Goal: Communication & Community: Share content

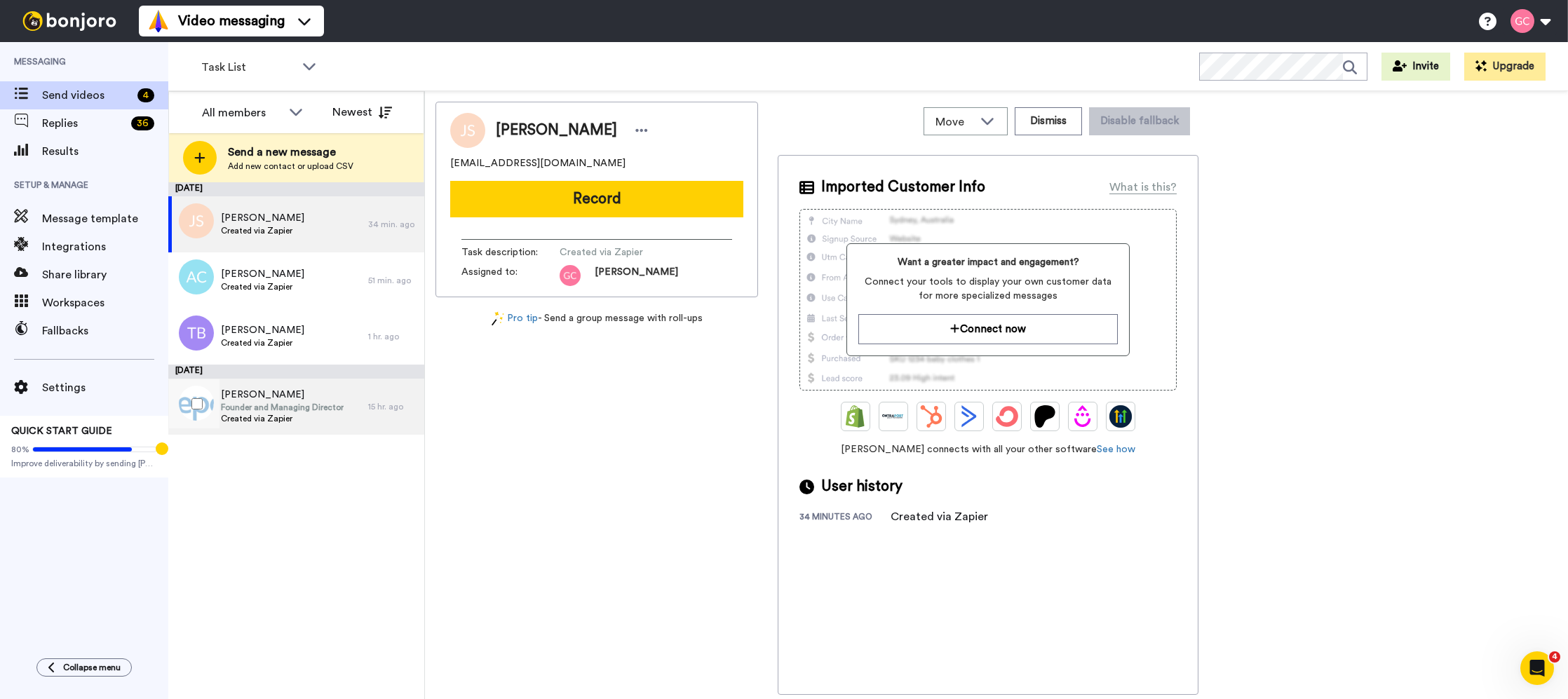
click at [293, 403] on span "Founder and Managing Director" at bounding box center [282, 407] width 123 height 12
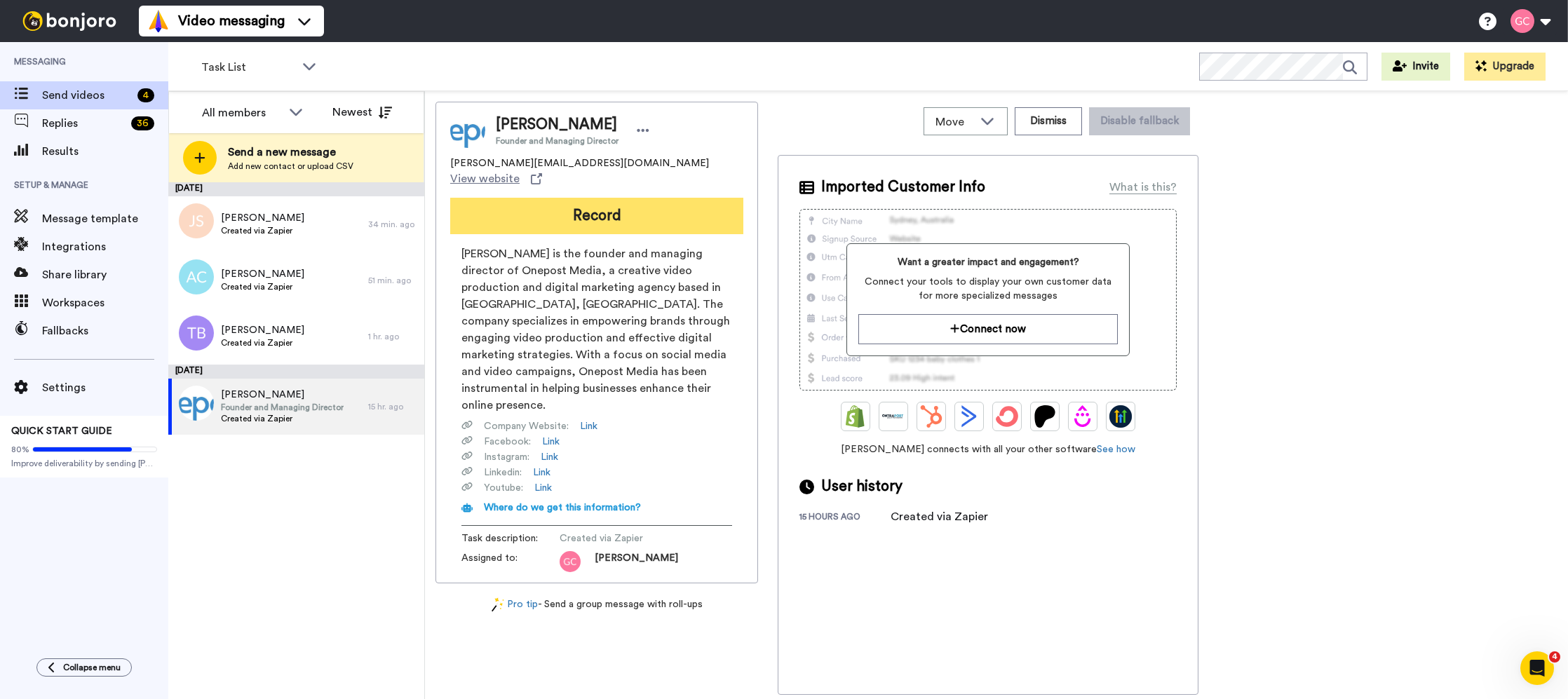
click at [653, 198] on button "Record" at bounding box center [597, 215] width 293 height 37
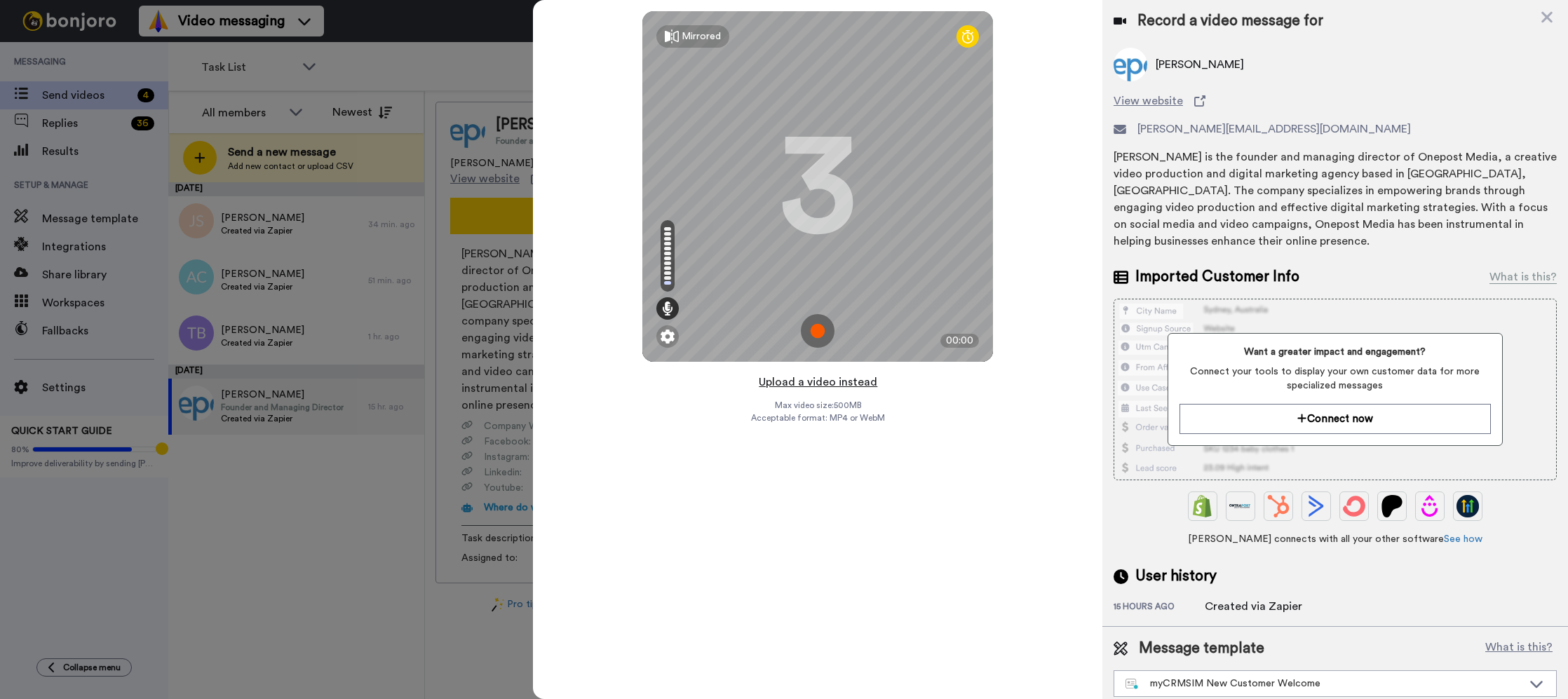
click at [829, 381] on button "Upload a video instead" at bounding box center [818, 382] width 127 height 18
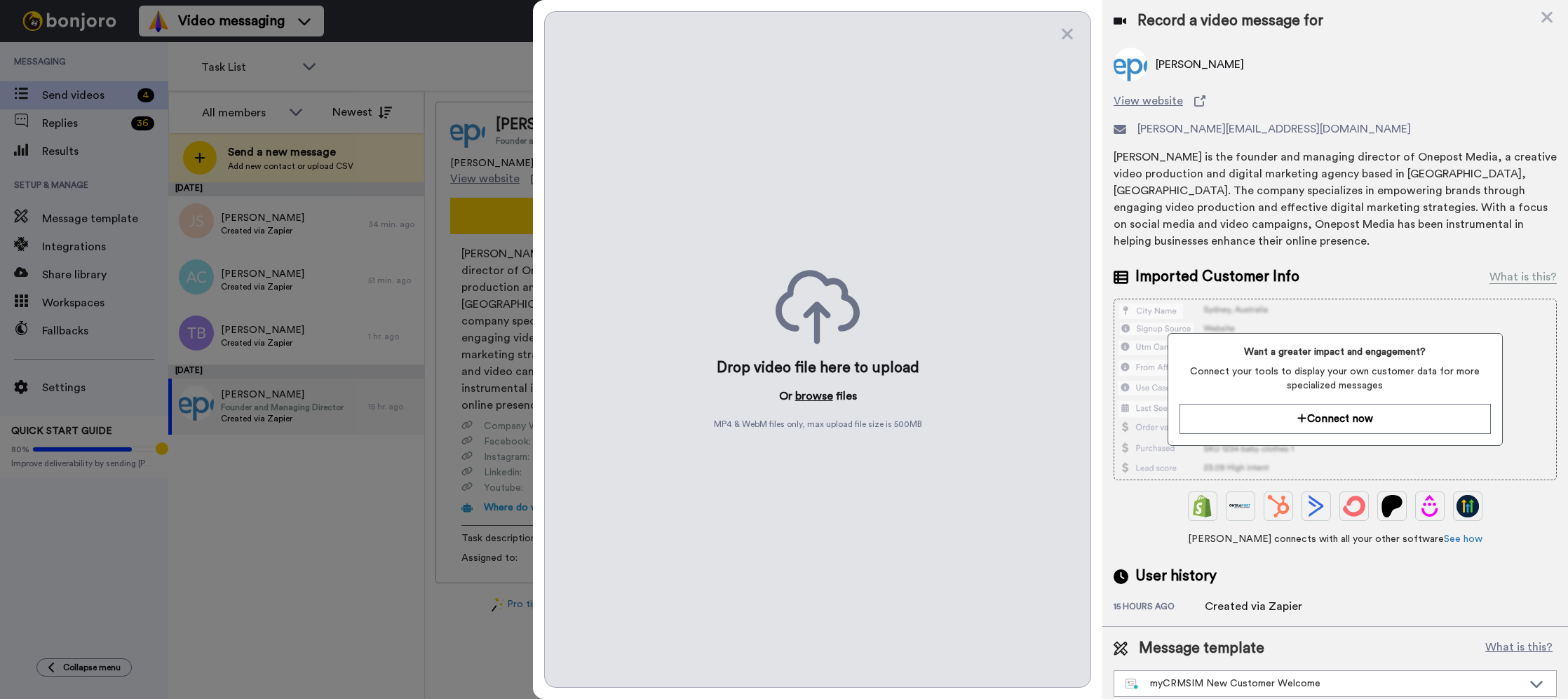
click at [820, 396] on button "browse" at bounding box center [814, 395] width 38 height 17
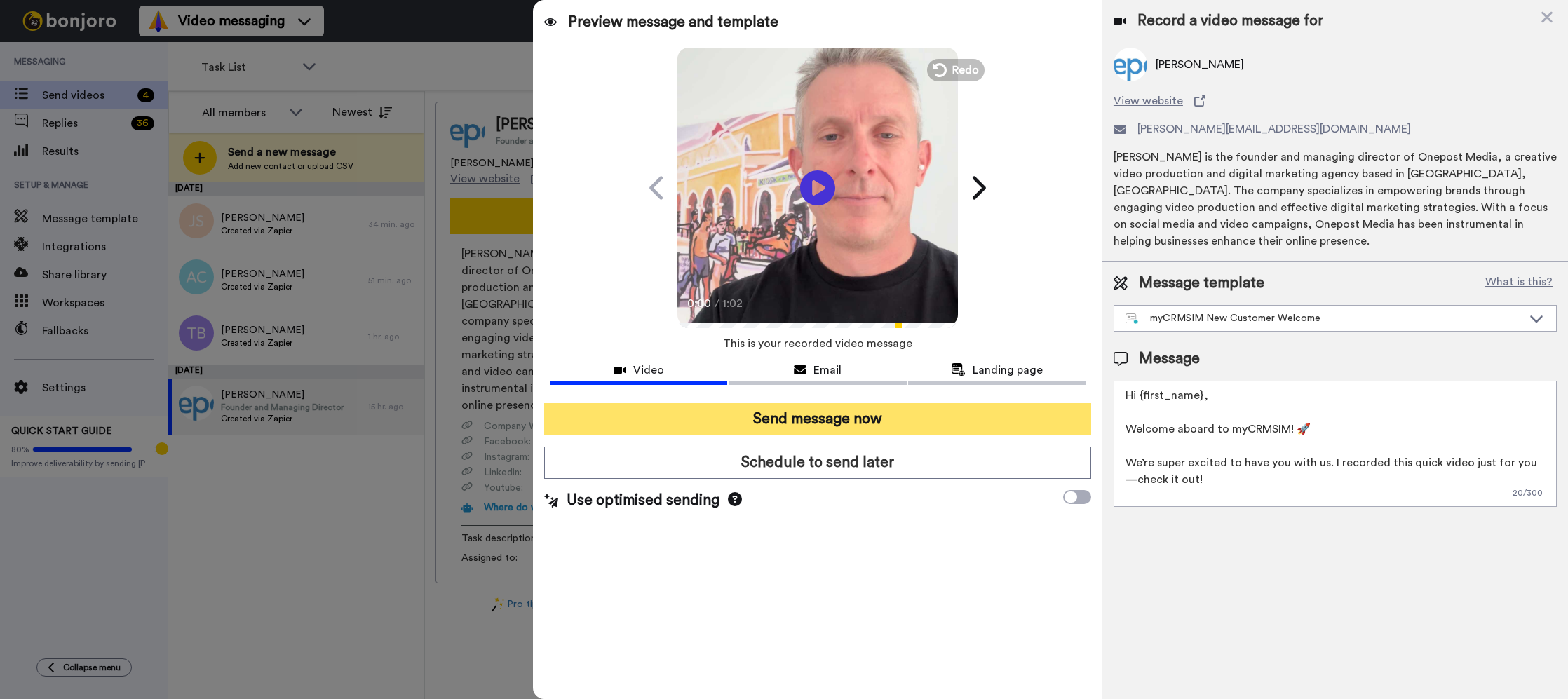
click at [937, 426] on button "Send message now" at bounding box center [817, 419] width 547 height 32
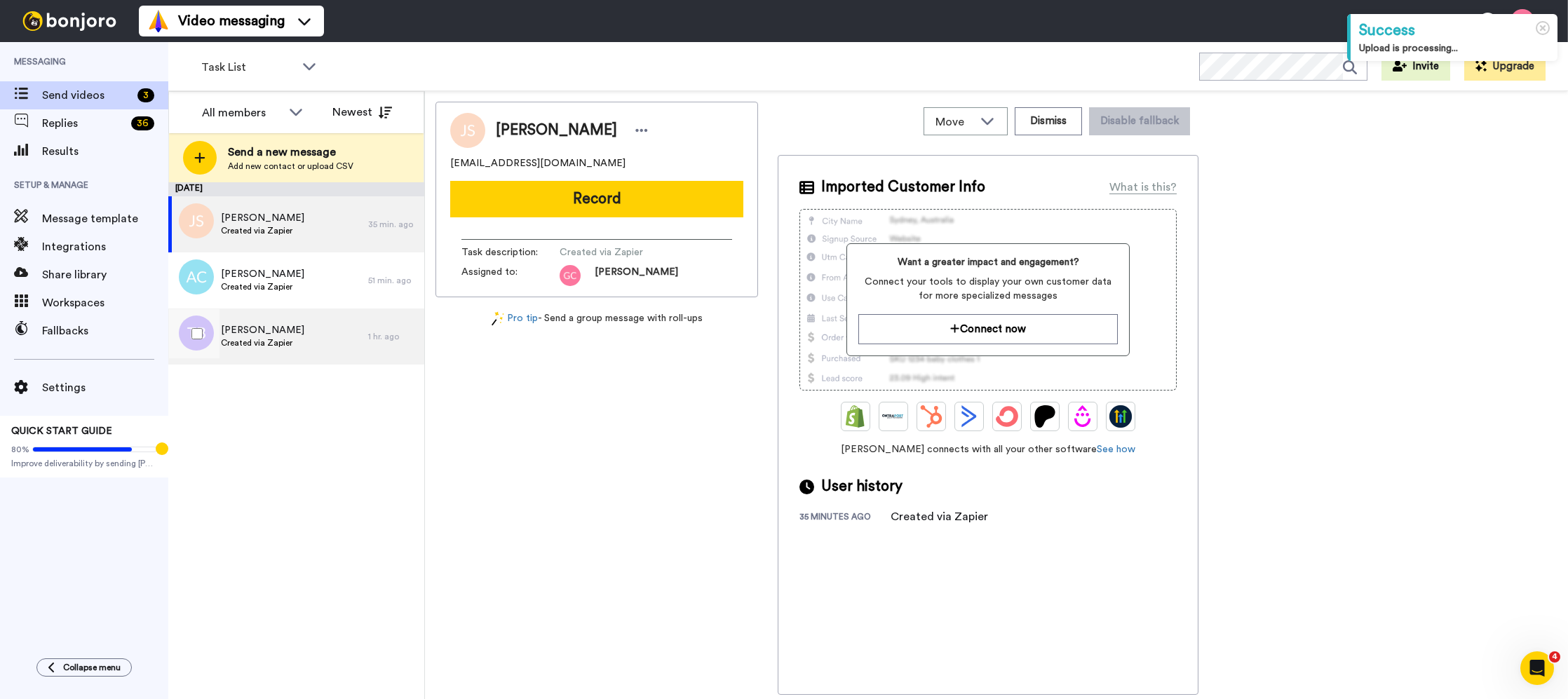
click at [356, 342] on div "[PERSON_NAME] Created via Zapier" at bounding box center [267, 336] width 199 height 56
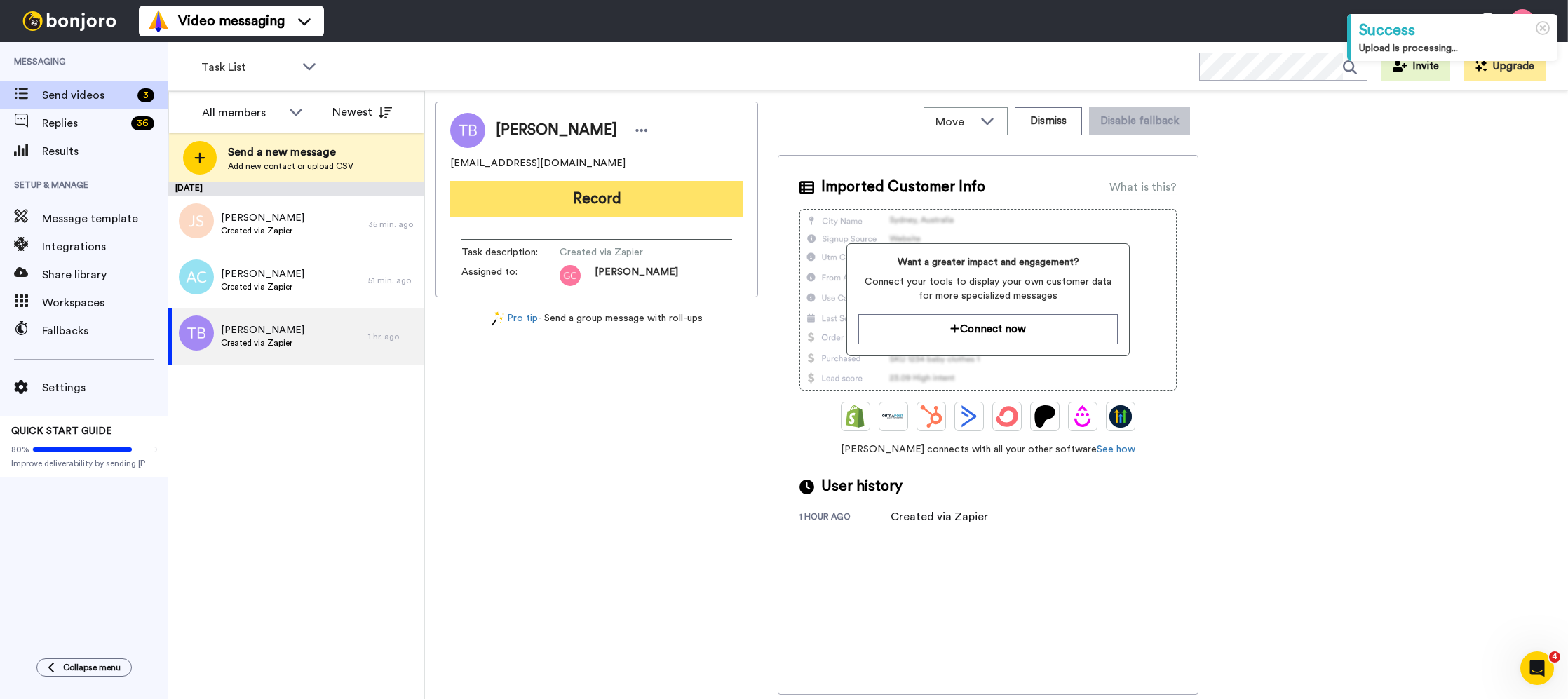
click at [660, 202] on button "Record" at bounding box center [597, 198] width 293 height 37
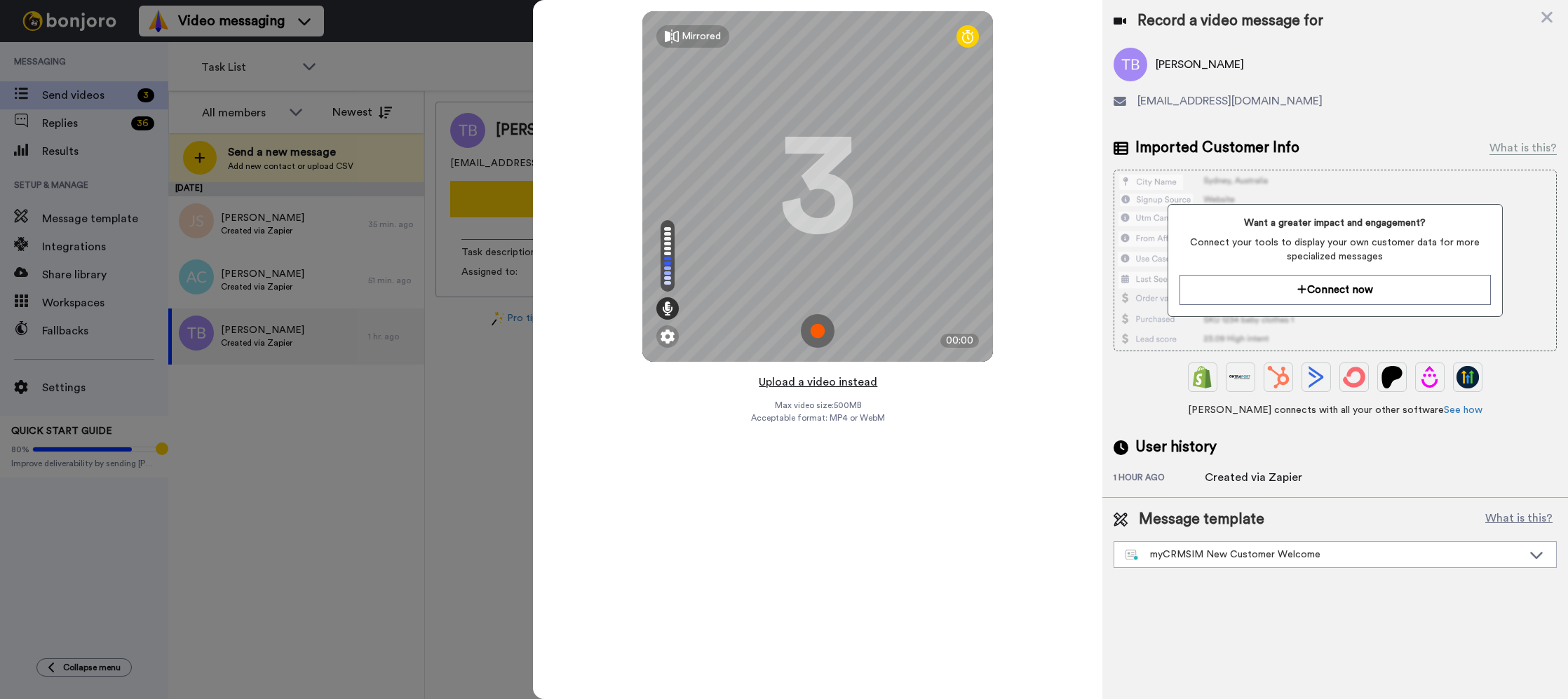
click at [839, 377] on button "Upload a video instead" at bounding box center [818, 382] width 127 height 18
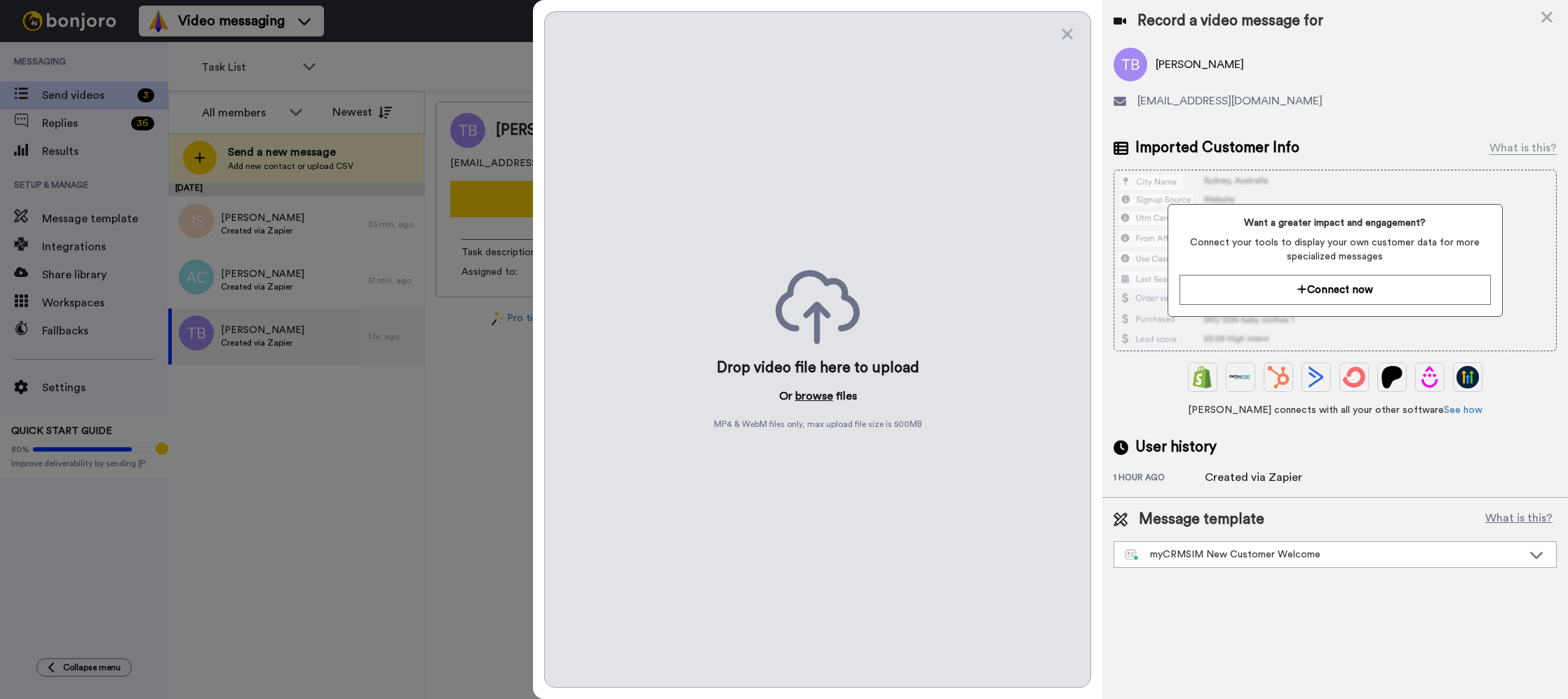
click at [802, 397] on button "browse" at bounding box center [814, 395] width 38 height 17
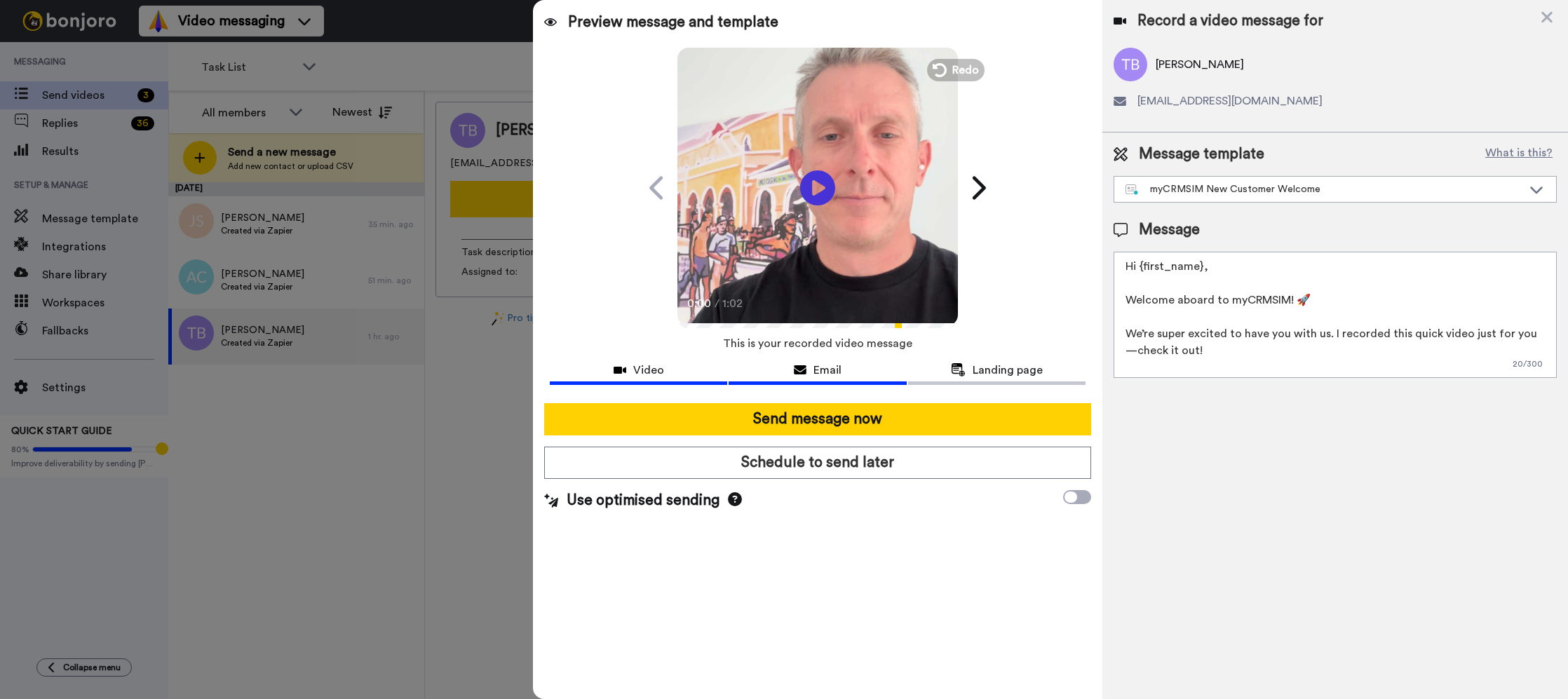
click at [863, 378] on button "Email" at bounding box center [817, 371] width 177 height 26
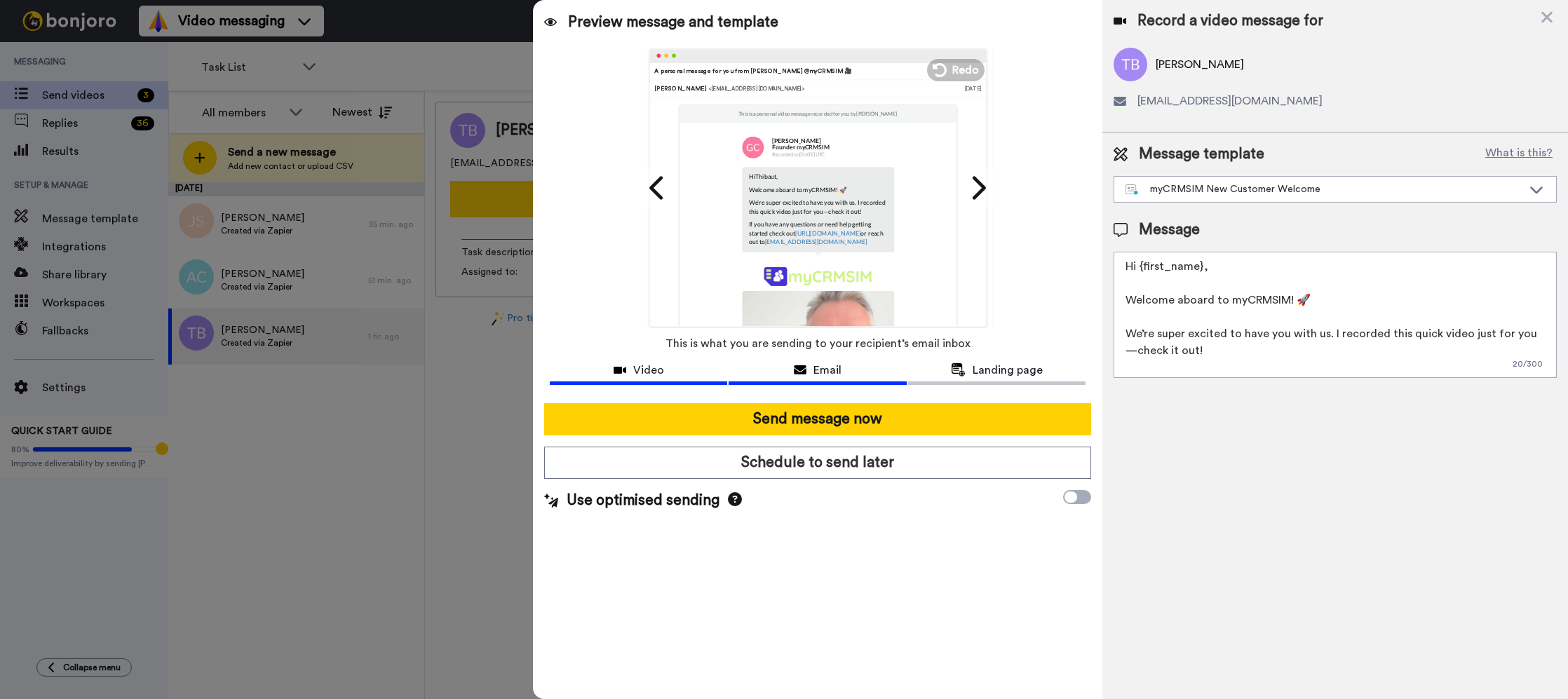
click at [661, 373] on span "Video" at bounding box center [648, 369] width 30 height 17
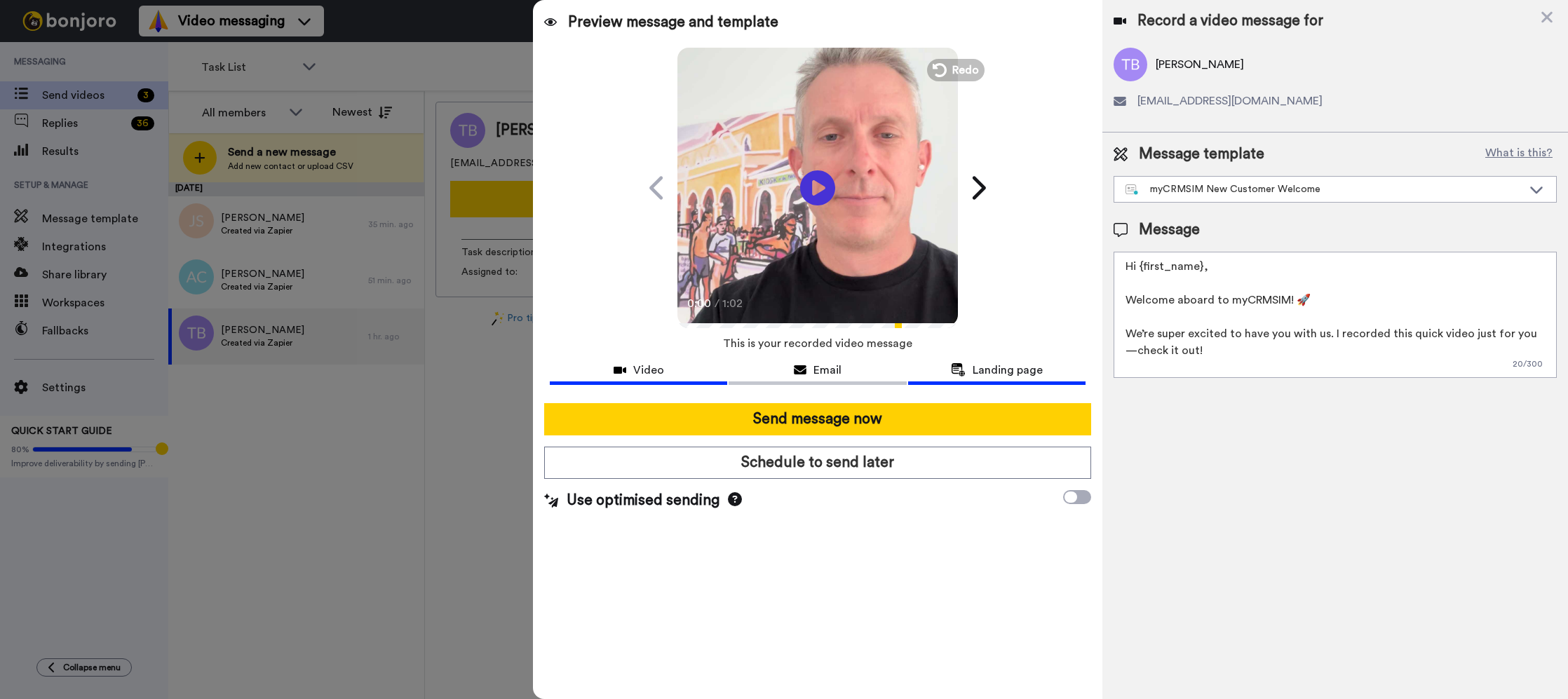
click at [995, 377] on span "Landing page" at bounding box center [1007, 369] width 70 height 17
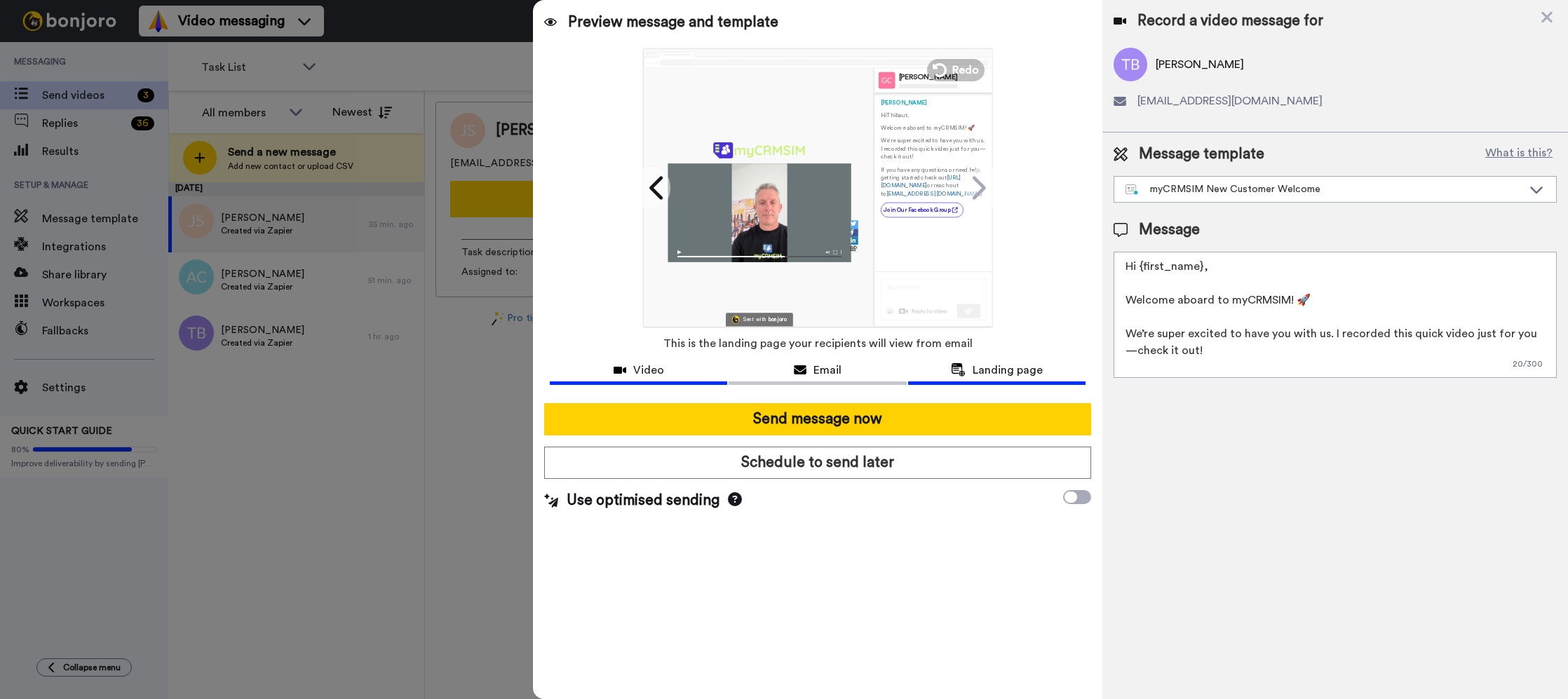
click at [657, 374] on span "Video" at bounding box center [648, 369] width 30 height 17
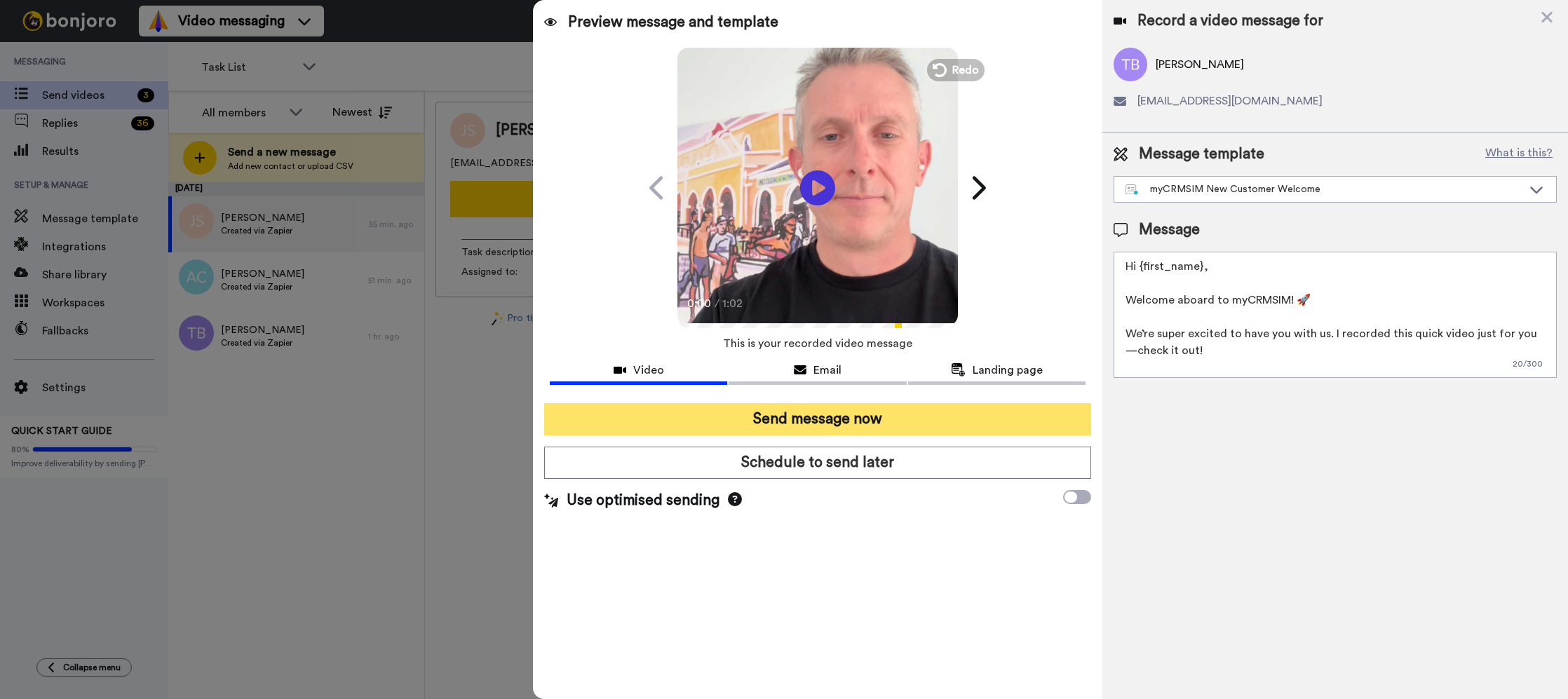
click at [800, 418] on button "Send message now" at bounding box center [817, 419] width 547 height 32
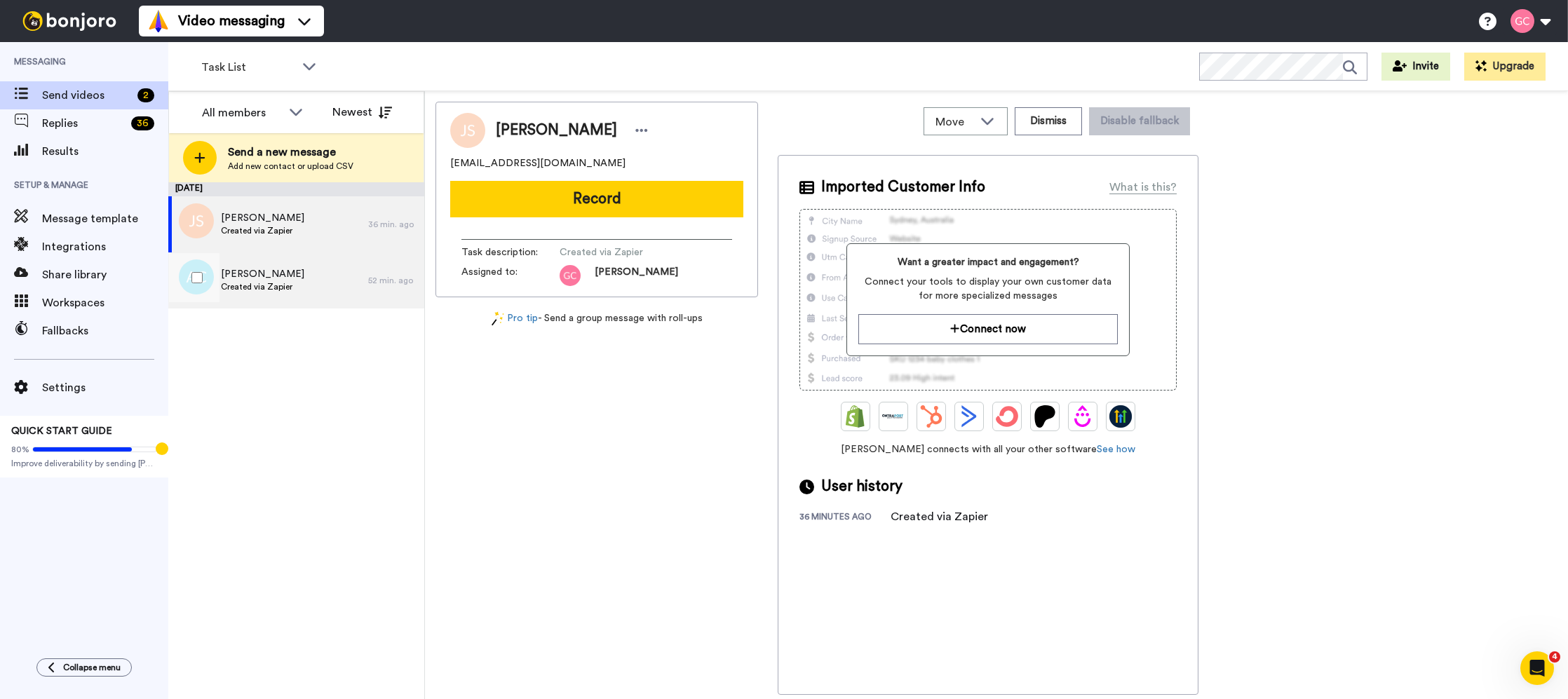
click at [361, 295] on div "Alex Costa Created via Zapier" at bounding box center [267, 280] width 199 height 56
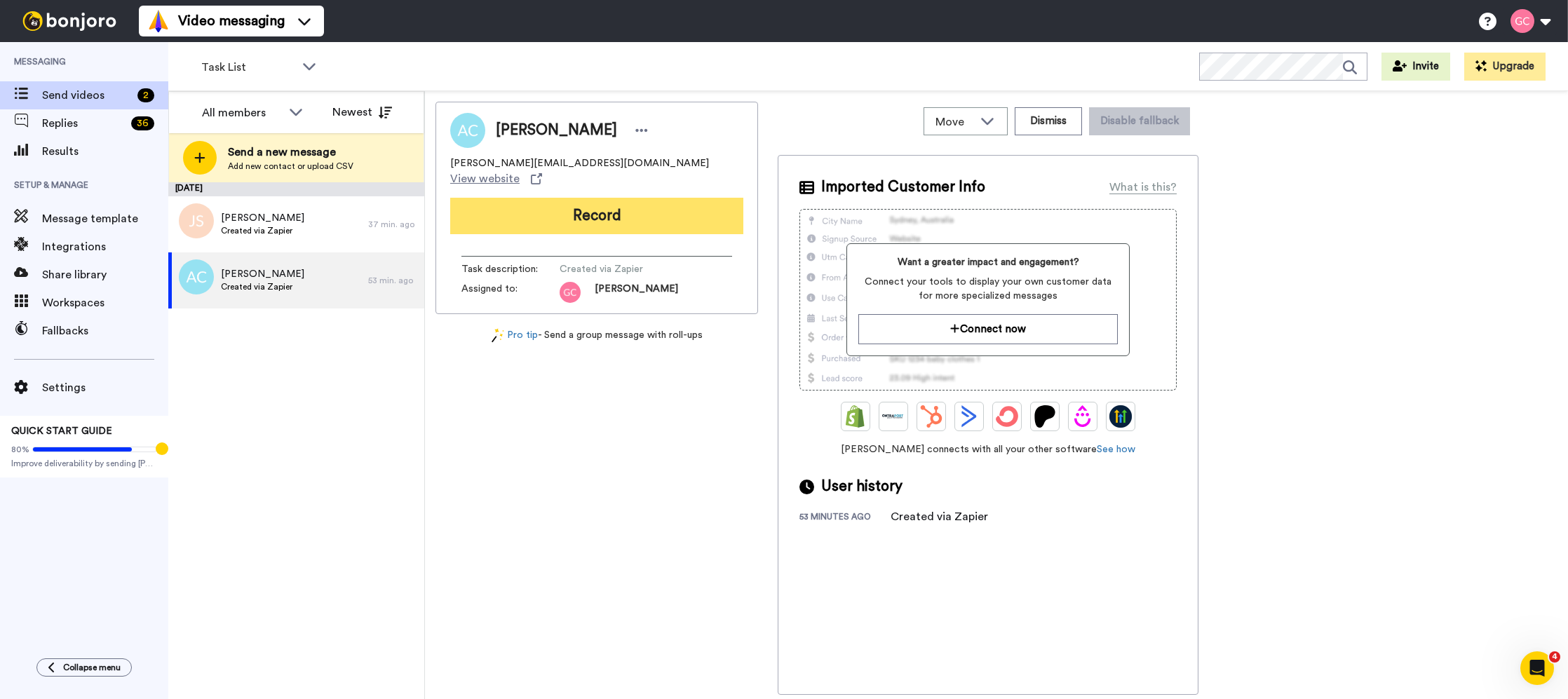
click at [633, 215] on button "Record" at bounding box center [597, 215] width 293 height 37
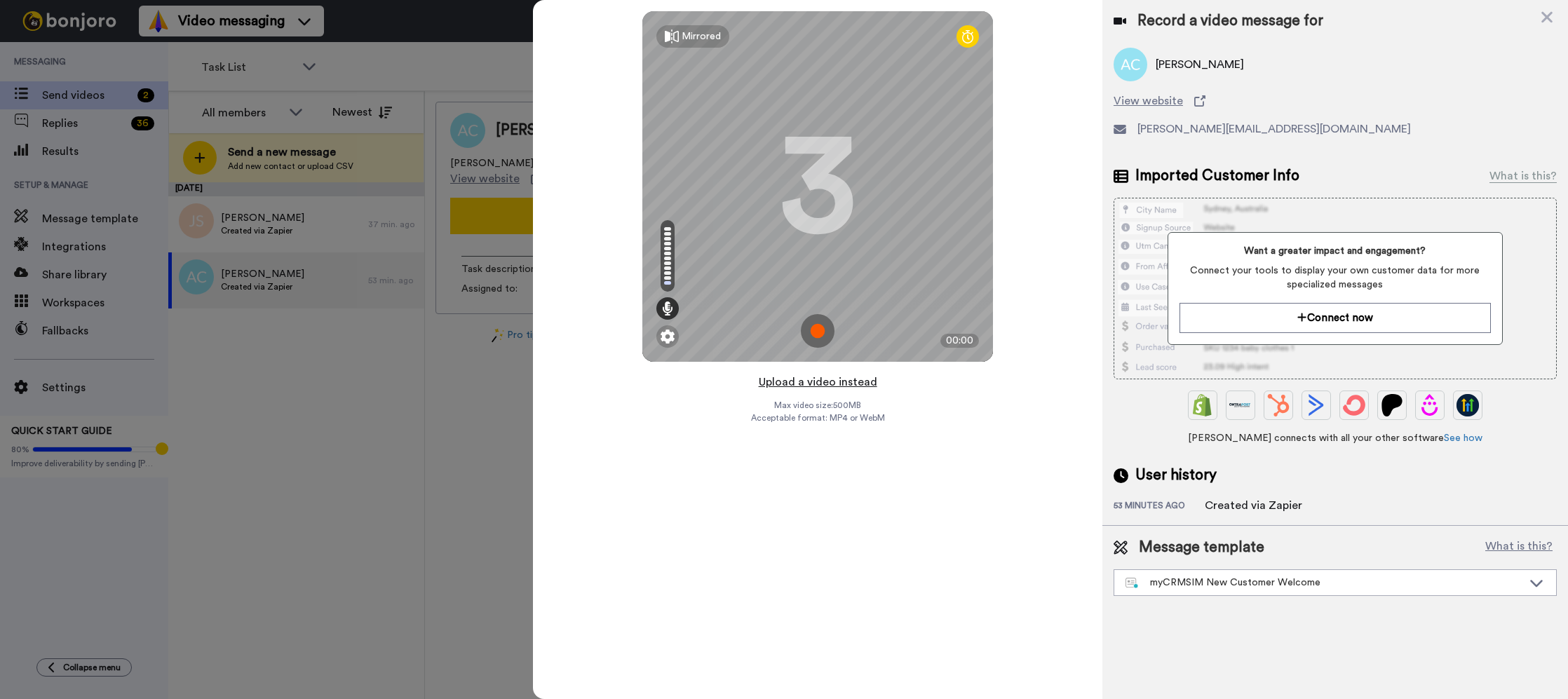
click at [833, 384] on button "Upload a video instead" at bounding box center [818, 382] width 127 height 18
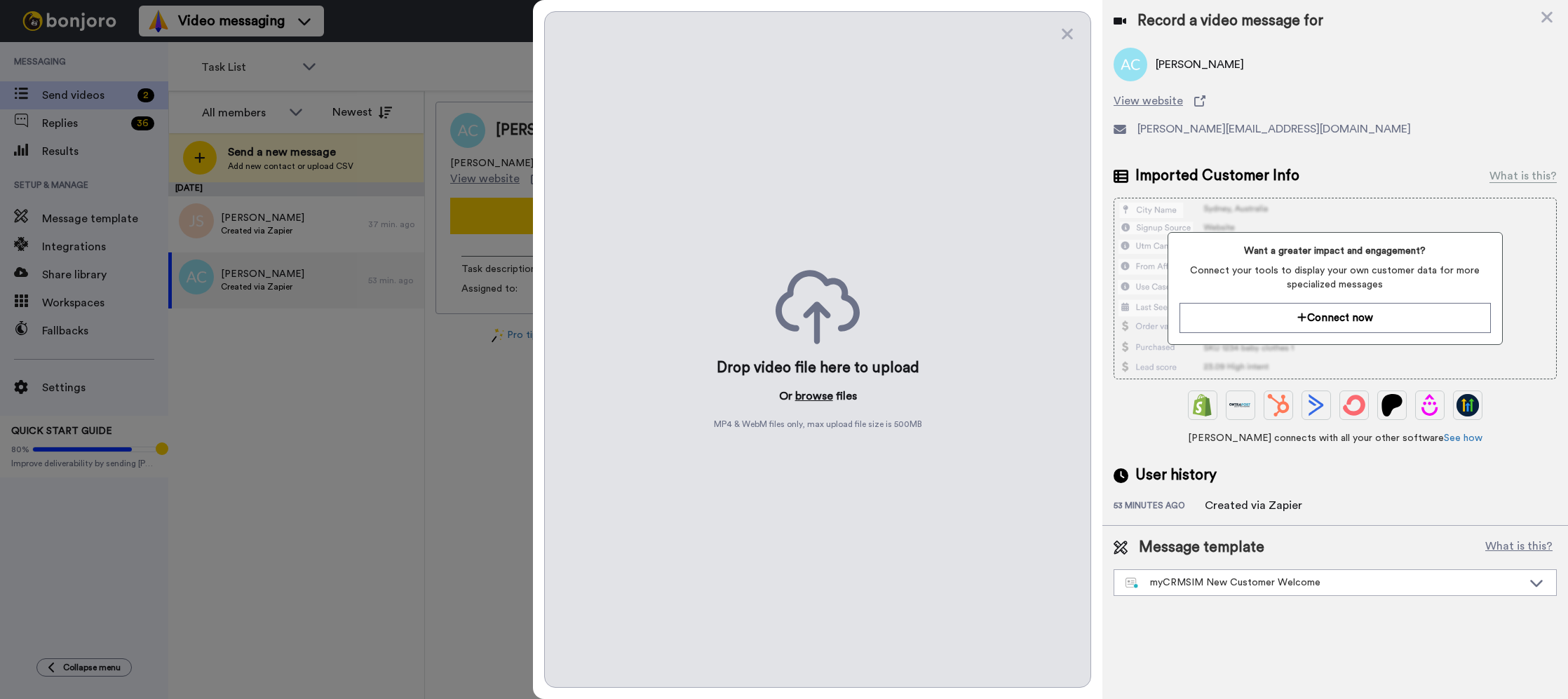
click at [821, 401] on button "browse" at bounding box center [814, 395] width 38 height 17
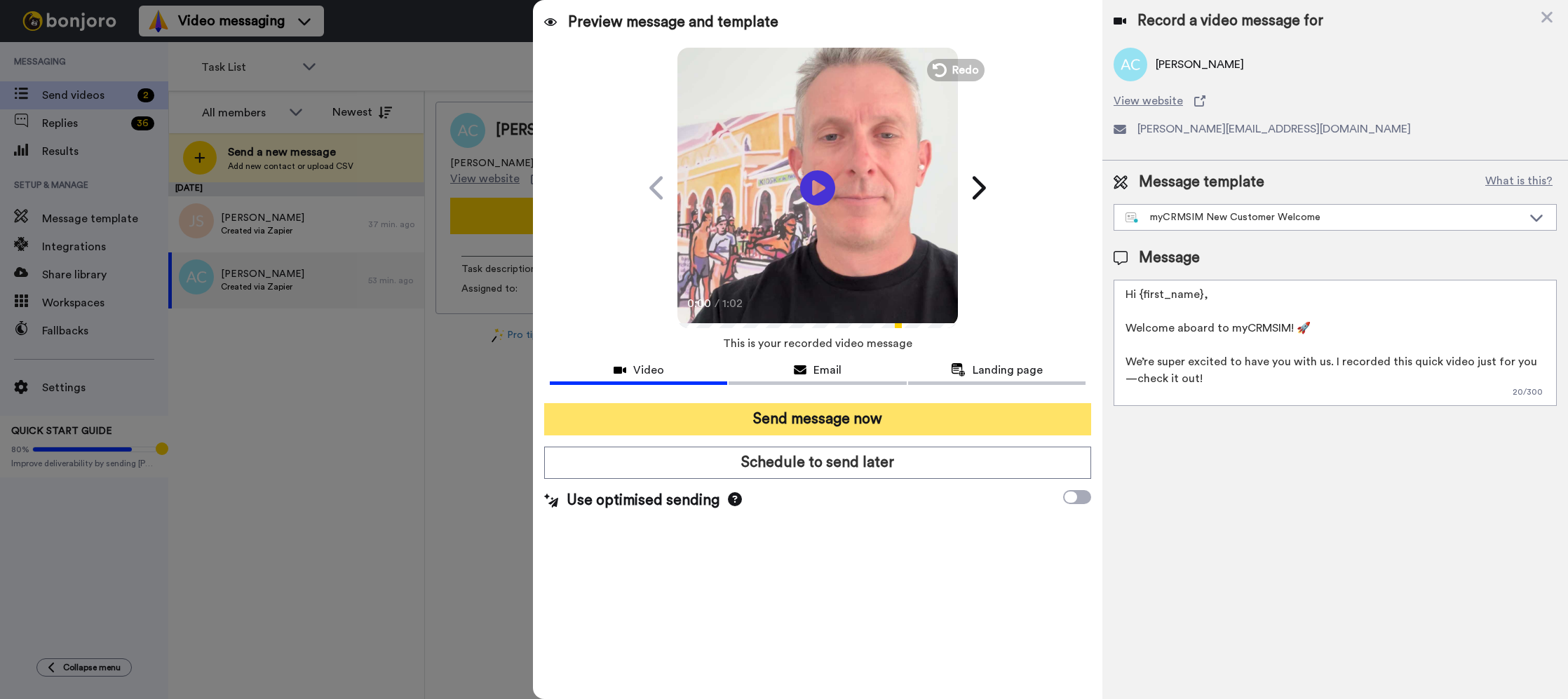
click at [983, 426] on button "Send message now" at bounding box center [817, 419] width 547 height 32
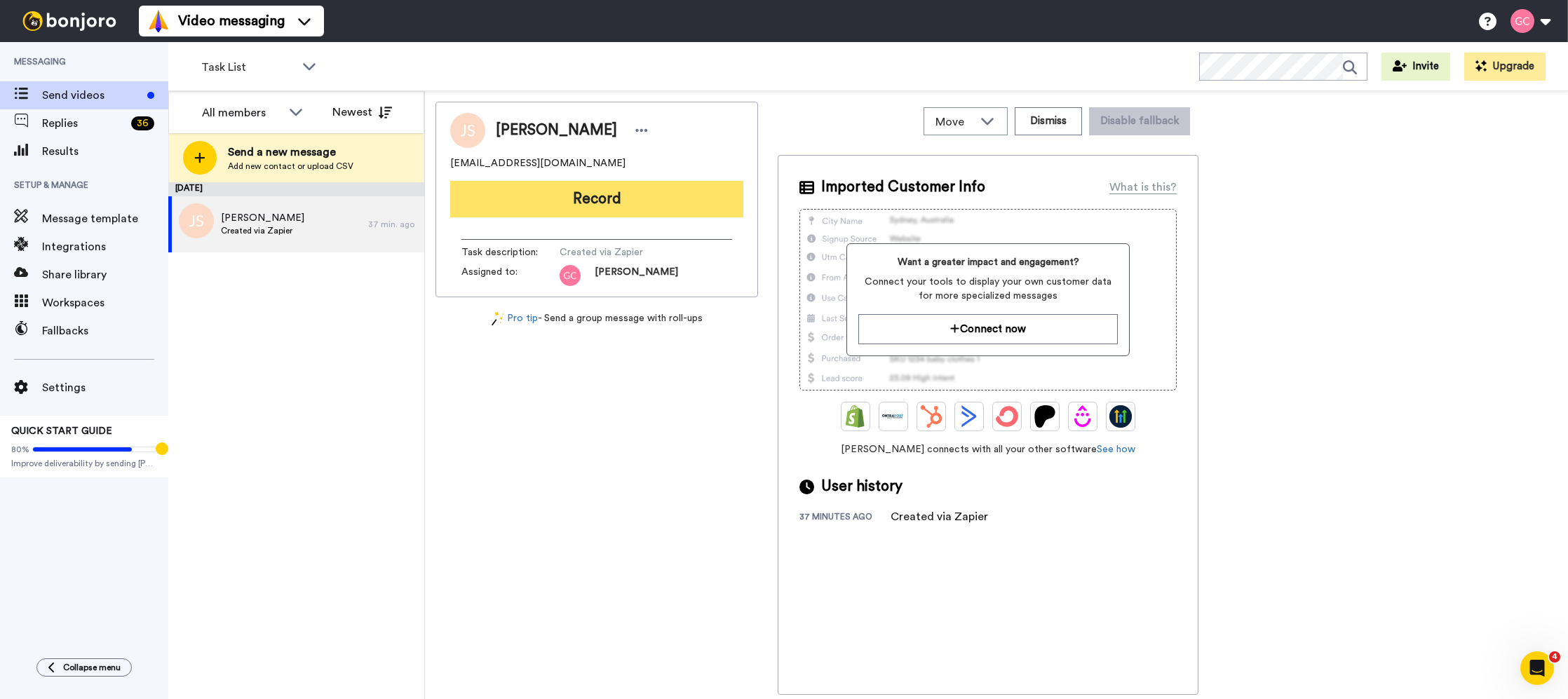
click at [661, 213] on button "Record" at bounding box center [597, 198] width 293 height 37
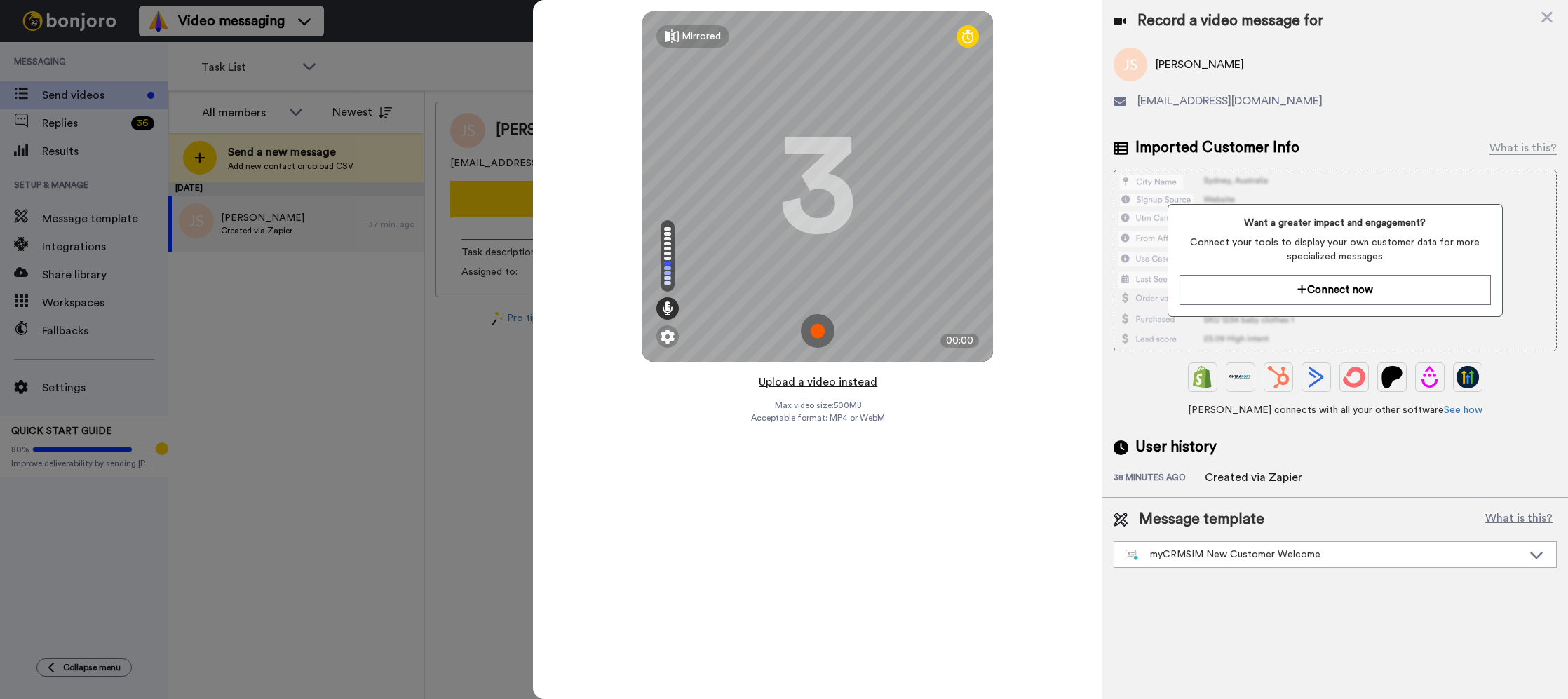
click at [858, 385] on button "Upload a video instead" at bounding box center [818, 382] width 127 height 18
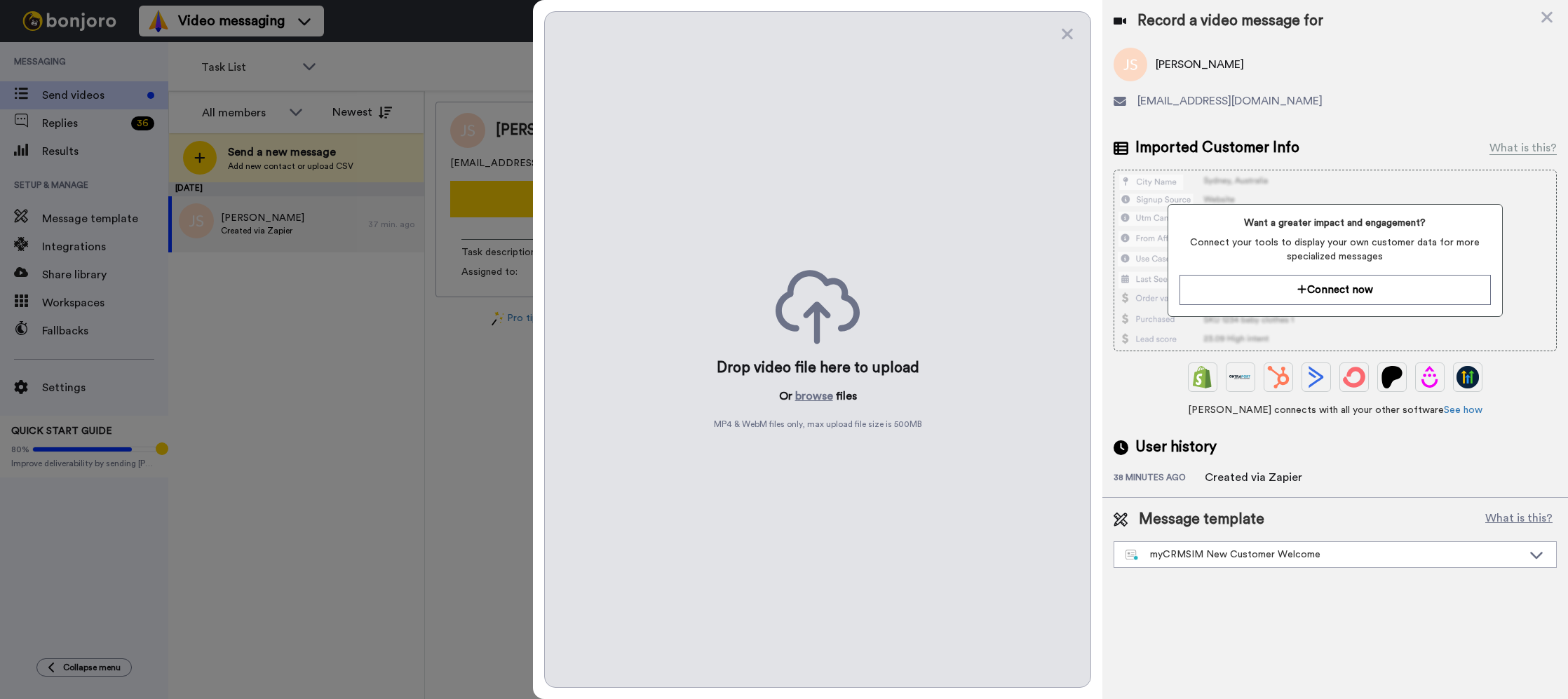
click at [819, 404] on div "Drop video file here to upload Or browse files MP4 & WebM files only, max uploa…" at bounding box center [817, 350] width 547 height 676
click at [818, 398] on button "browse" at bounding box center [814, 395] width 38 height 17
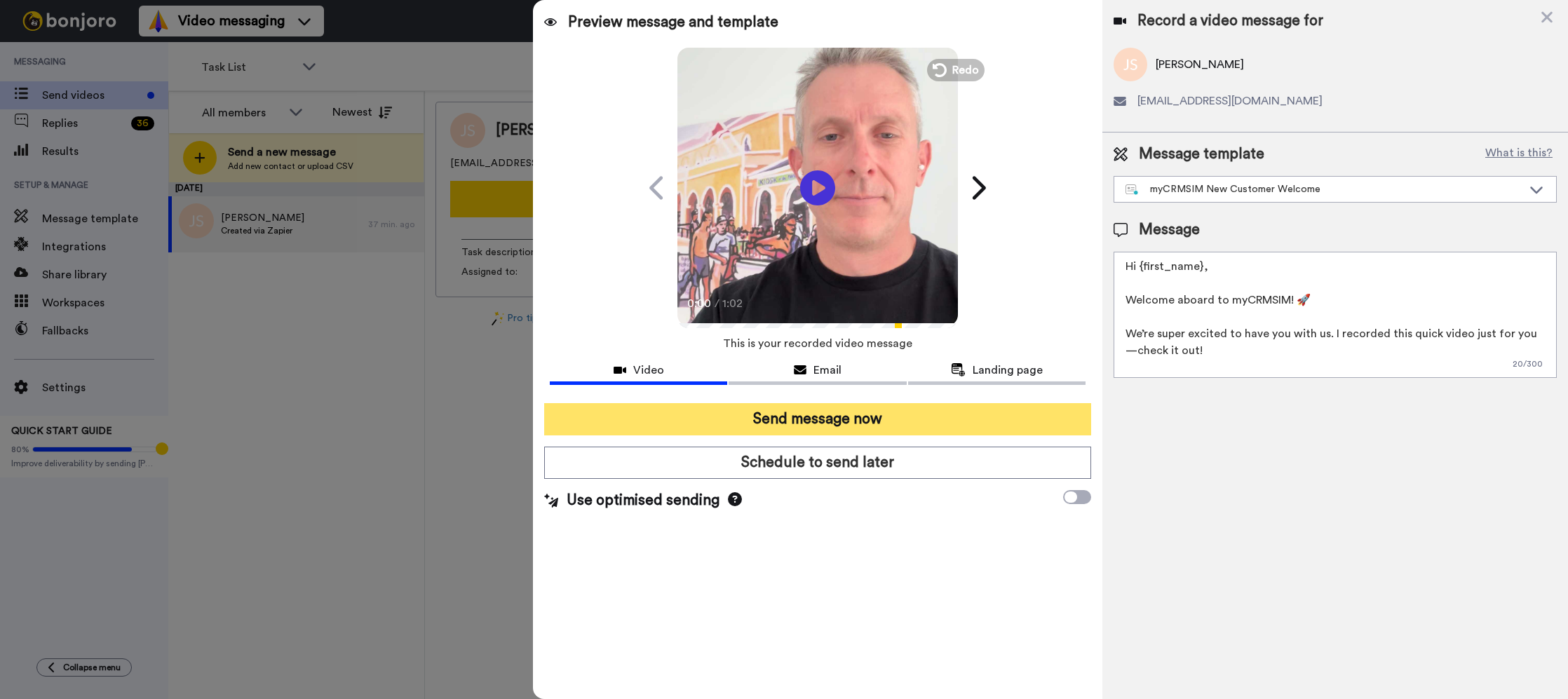
click at [909, 425] on button "Send message now" at bounding box center [817, 419] width 547 height 32
